Goal: Transaction & Acquisition: Purchase product/service

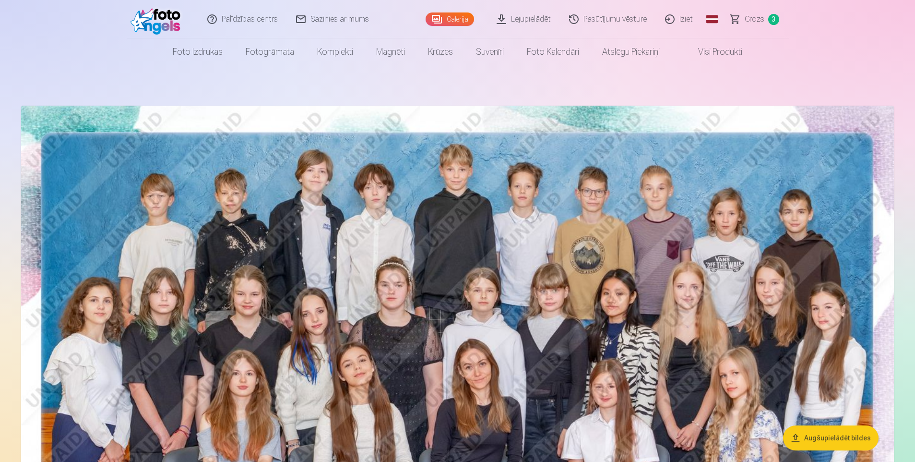
click at [766, 18] on link "Grozs 3" at bounding box center [755, 19] width 67 height 38
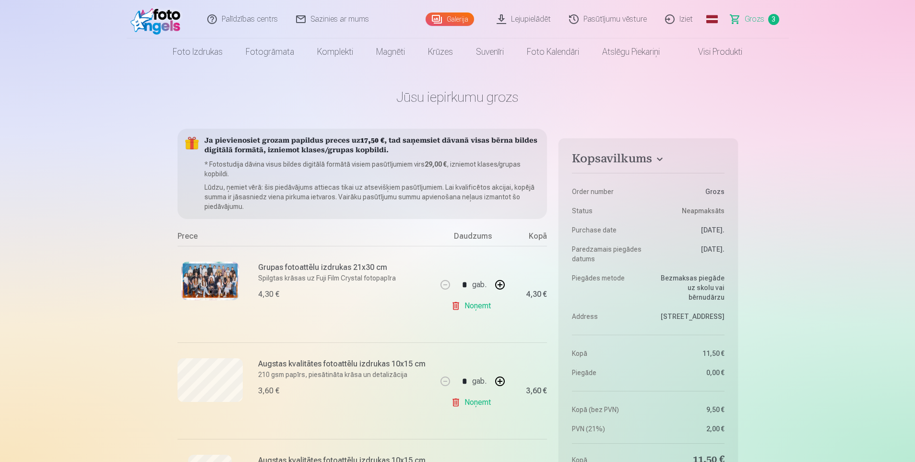
click at [448, 16] on link "Galerija" at bounding box center [450, 18] width 48 height 13
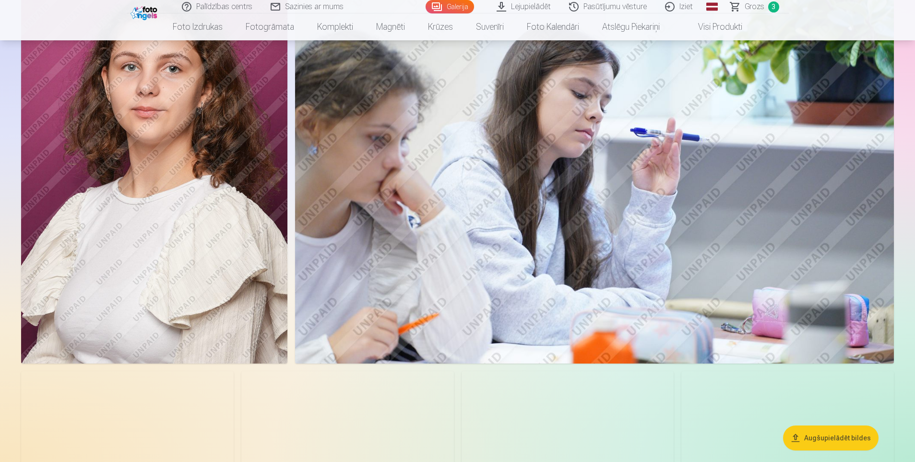
scroll to position [1248, 0]
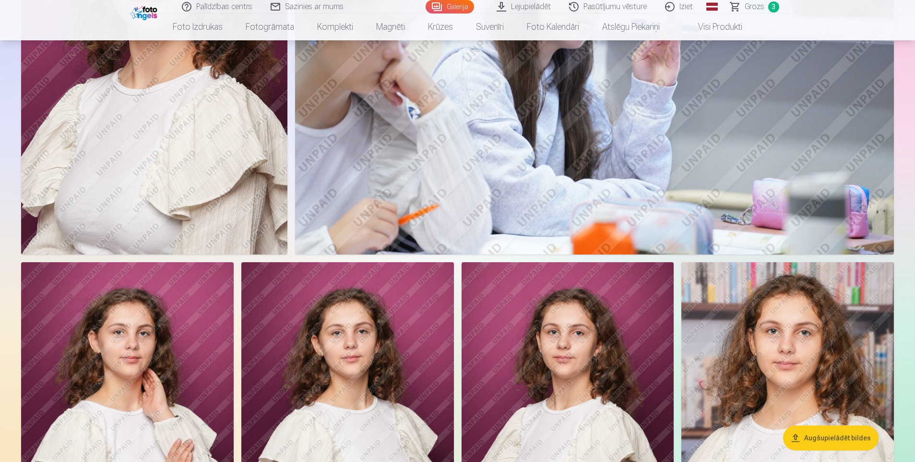
click at [753, 6] on span "Grozs" at bounding box center [755, 7] width 20 height 12
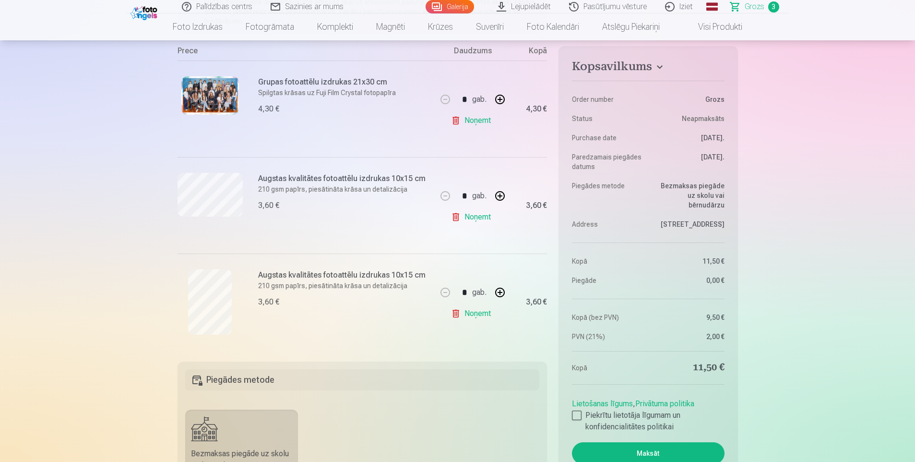
scroll to position [192, 0]
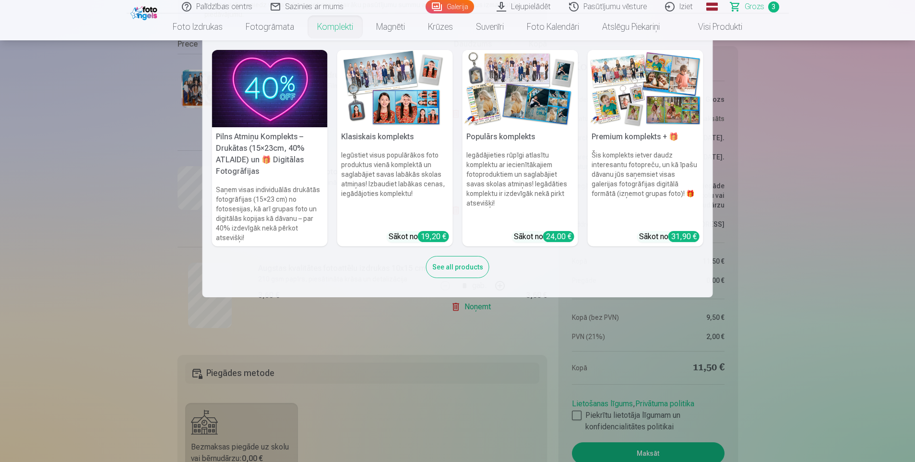
click at [91, 238] on nav "Pilns Atmiņu Komplekts – Drukātas (15×23cm, 40% ATLAIDE) un 🎁 Digitālas Fotogrā…" at bounding box center [457, 168] width 915 height 257
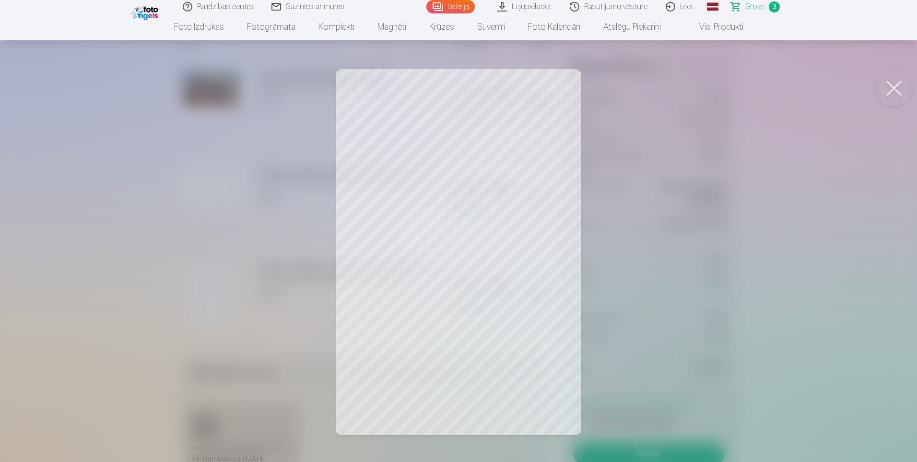
click at [892, 84] on button at bounding box center [894, 88] width 38 height 38
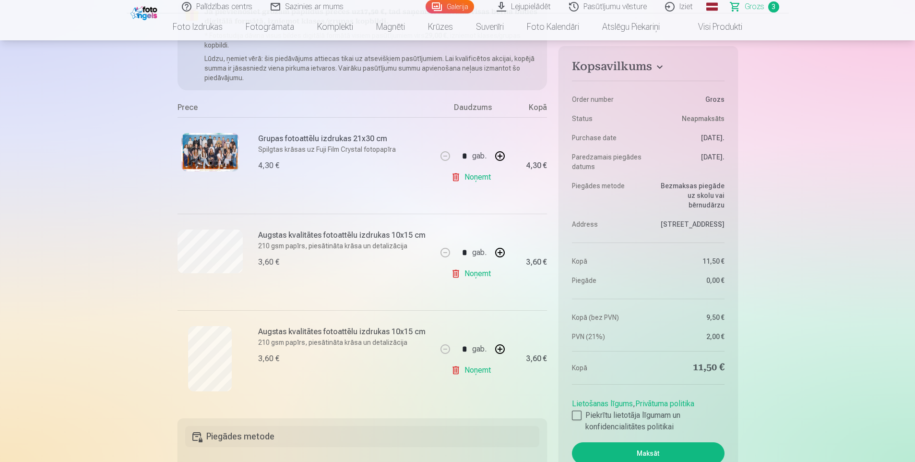
scroll to position [144, 0]
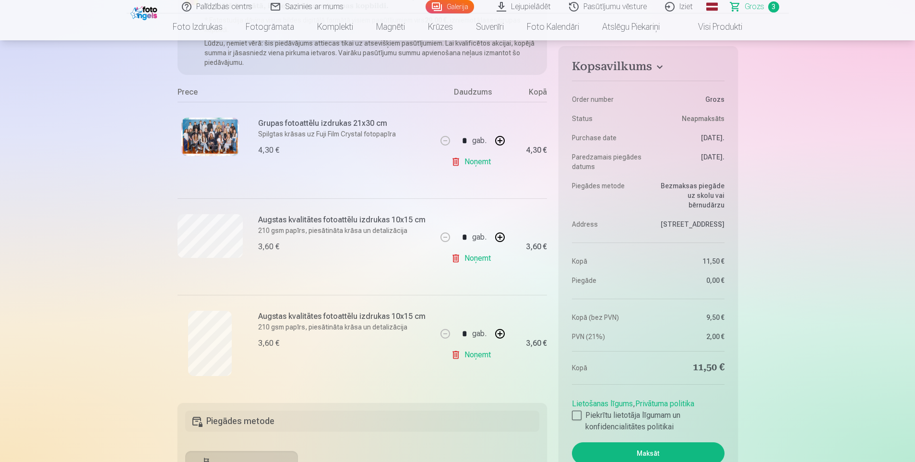
click at [452, 11] on link "Galerija" at bounding box center [450, 6] width 48 height 13
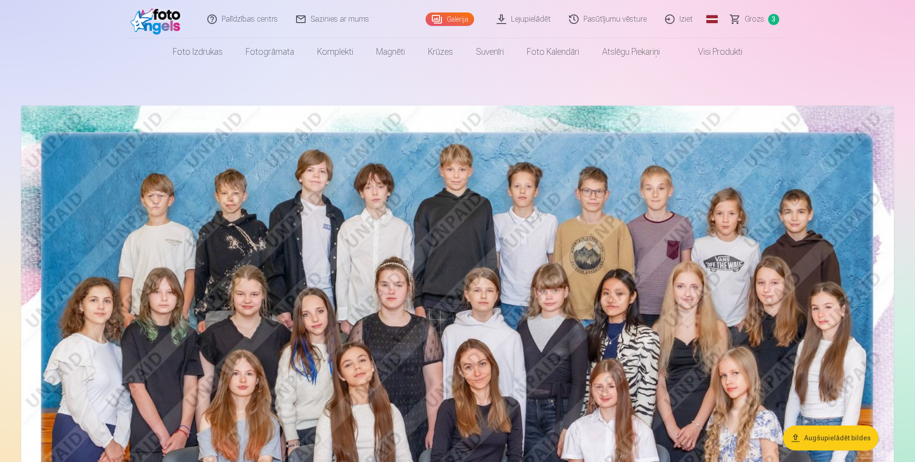
click at [765, 19] on link "Grozs 3" at bounding box center [755, 19] width 67 height 38
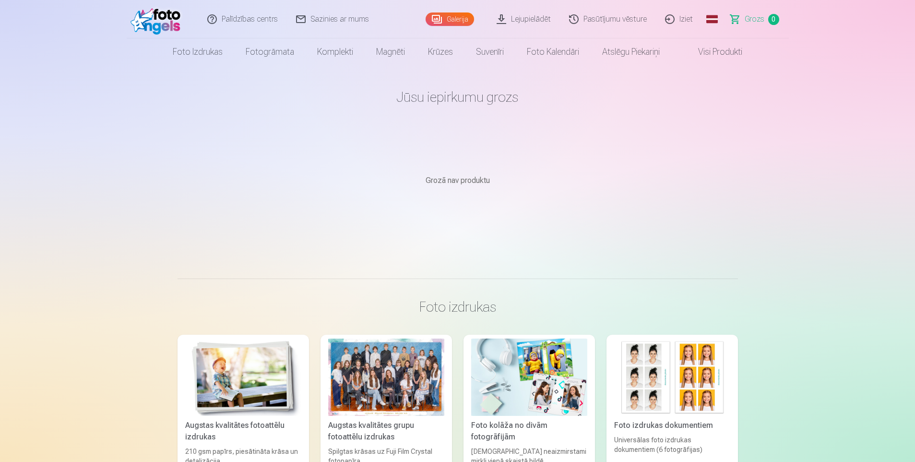
click at [759, 17] on span "Grozs" at bounding box center [755, 19] width 20 height 12
click at [163, 23] on img at bounding box center [158, 19] width 55 height 31
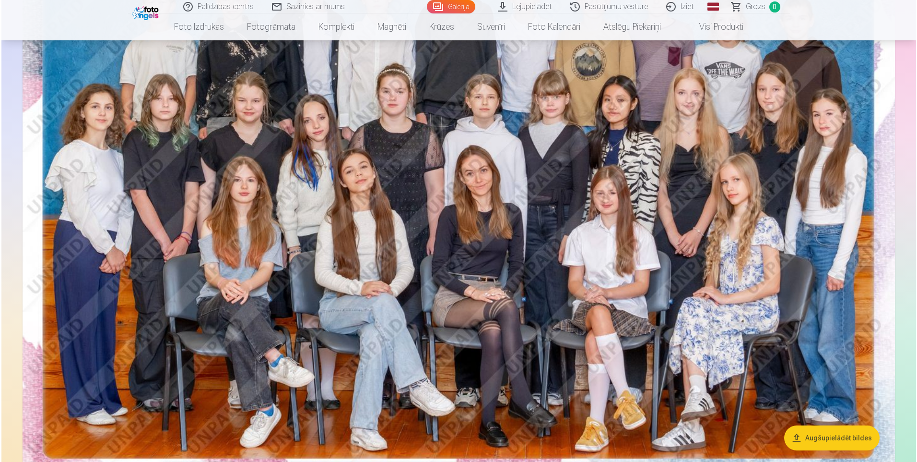
scroll to position [240, 0]
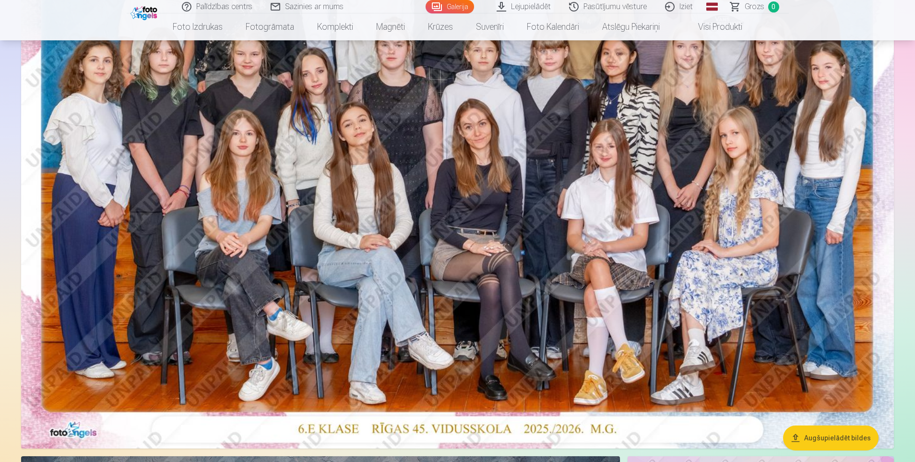
click at [531, 194] on img at bounding box center [457, 157] width 873 height 583
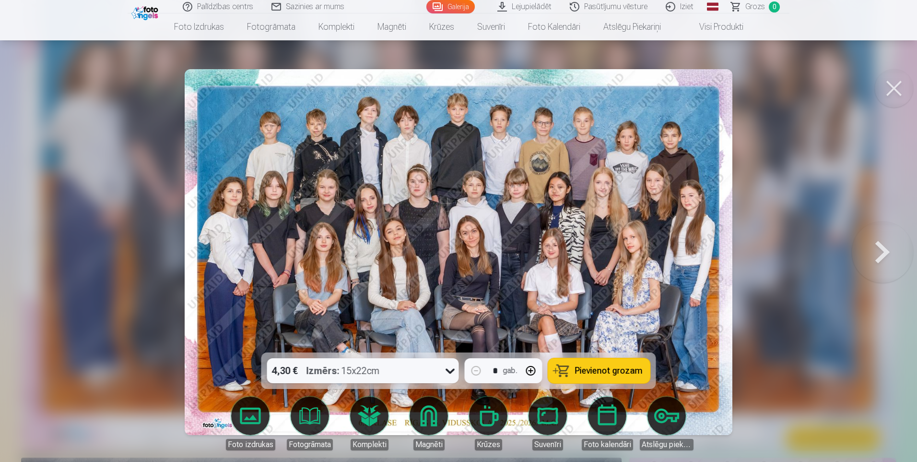
click at [595, 374] on span "Pievienot grozam" at bounding box center [609, 370] width 68 height 9
click at [767, 6] on link "Grozs 1" at bounding box center [756, 6] width 67 height 13
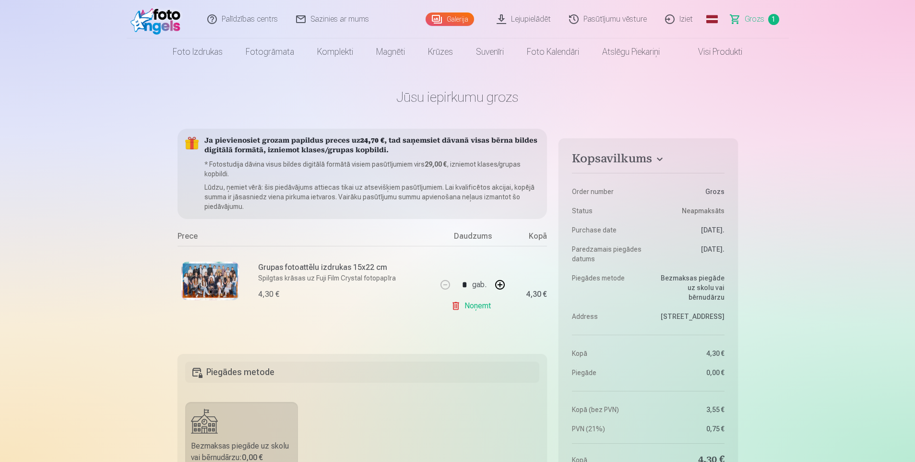
click at [470, 305] on link "Noņemt" at bounding box center [473, 305] width 44 height 19
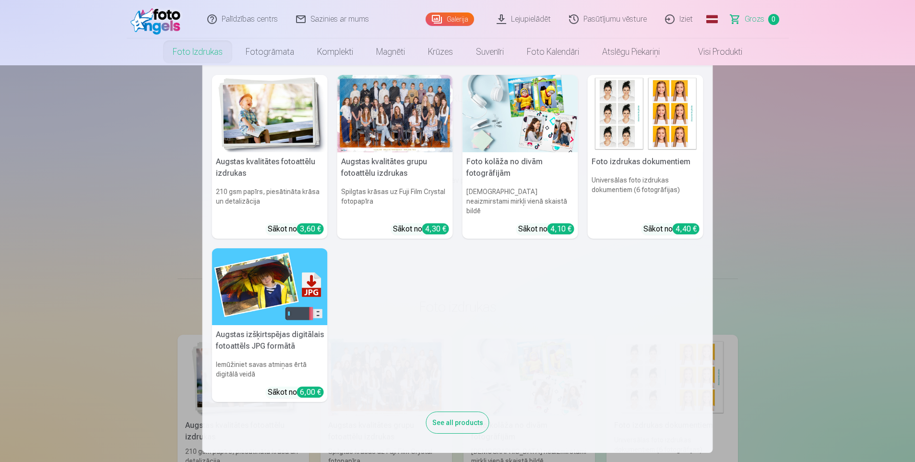
click at [220, 50] on link "Foto izdrukas" at bounding box center [197, 51] width 73 height 27
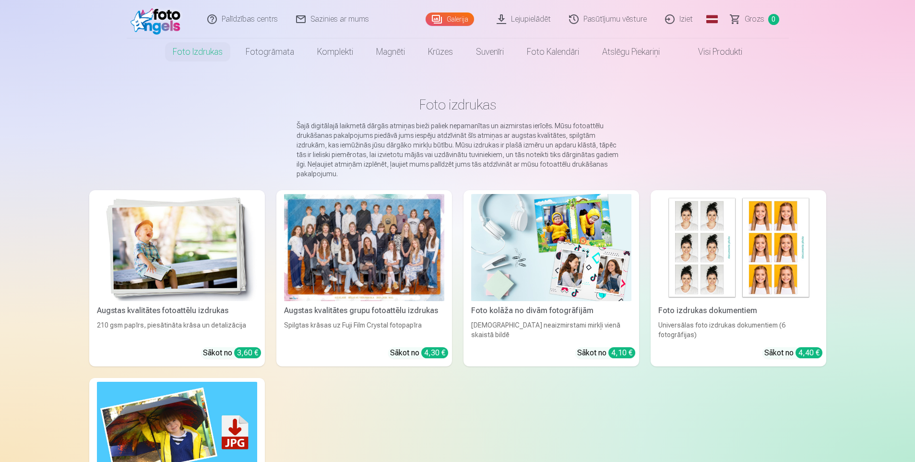
click at [451, 22] on link "Galerija" at bounding box center [450, 18] width 48 height 13
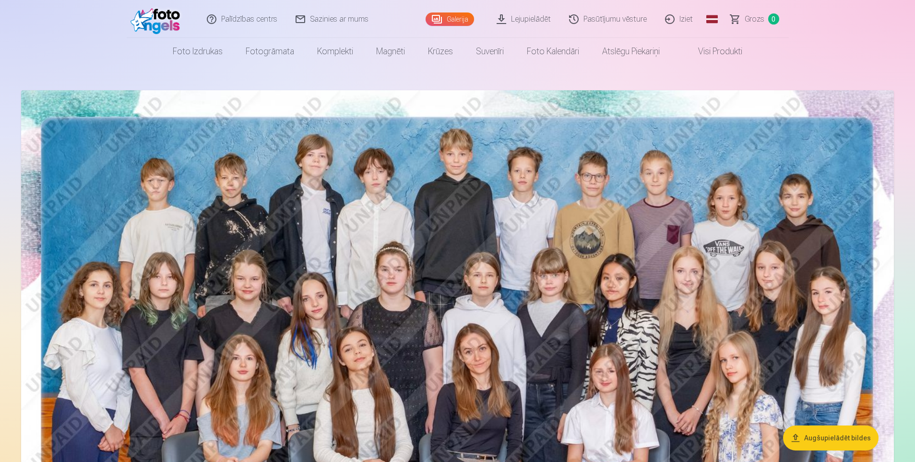
scroll to position [192, 0]
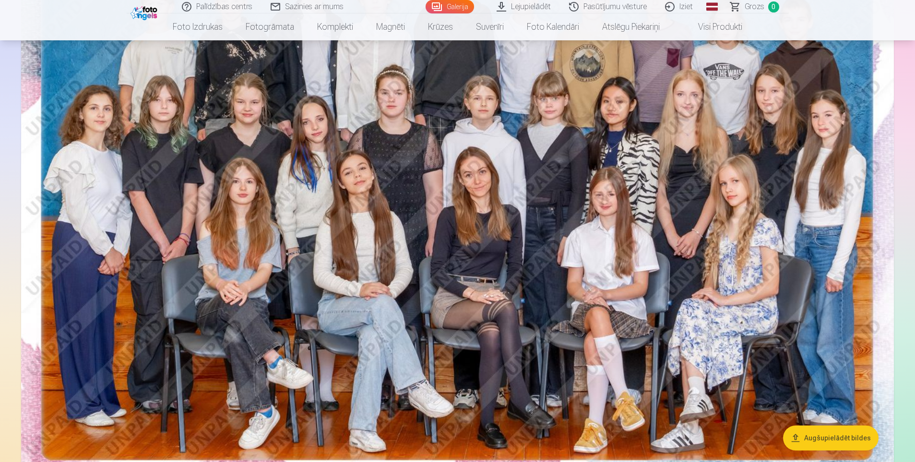
click at [497, 157] on img at bounding box center [457, 205] width 873 height 583
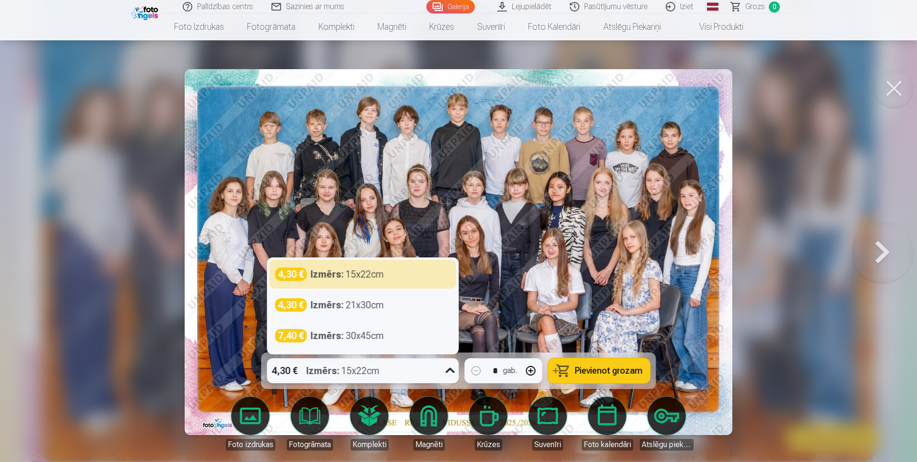
click at [428, 381] on div "4,30 € Izmērs : 15x22cm" at bounding box center [354, 370] width 174 height 25
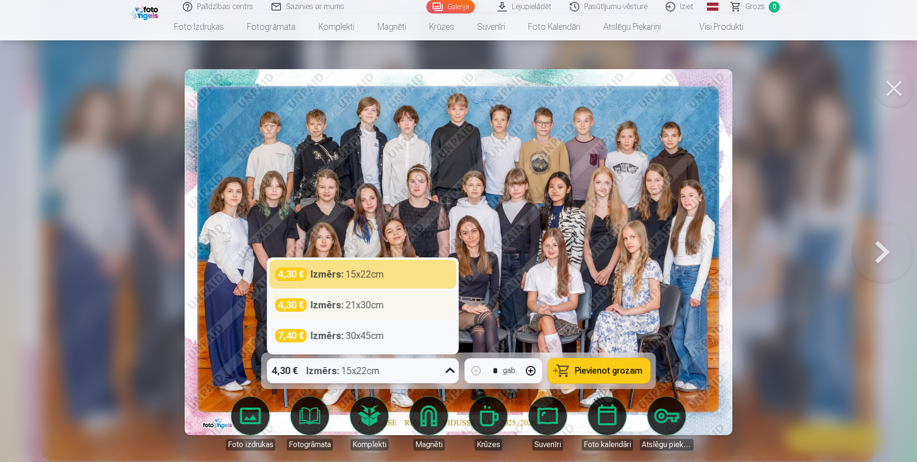
click at [363, 312] on div "4,30 € Izmērs : 21x30cm" at bounding box center [363, 304] width 187 height 29
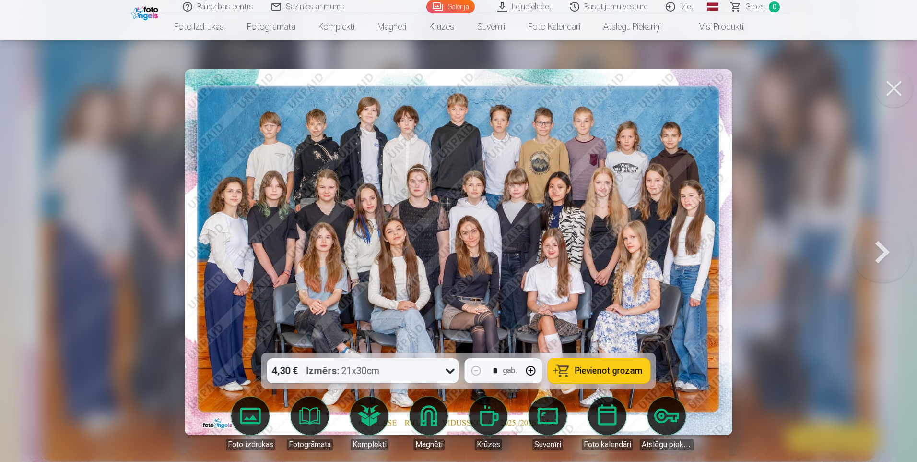
click at [611, 369] on span "Pievienot grozam" at bounding box center [609, 370] width 68 height 9
click at [893, 84] on button at bounding box center [894, 88] width 38 height 38
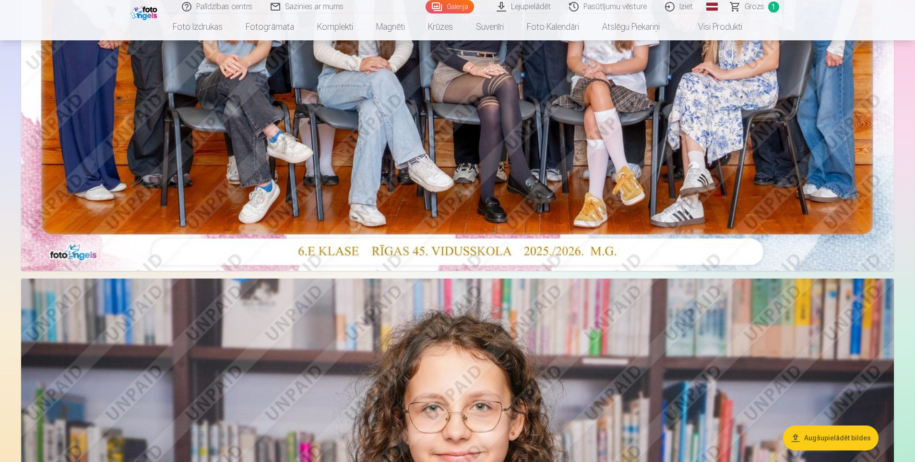
scroll to position [240, 0]
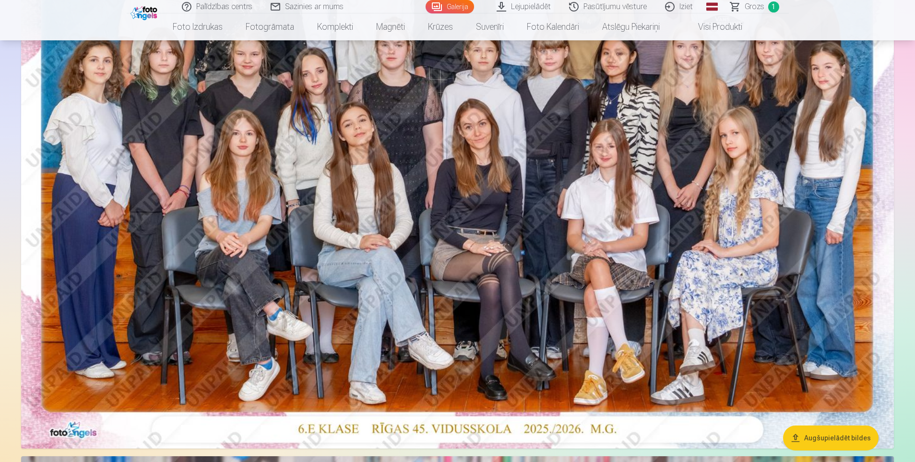
click at [692, 3] on link "Iziet" at bounding box center [679, 6] width 46 height 13
